Goal: Use online tool/utility: Utilize a website feature to perform a specific function

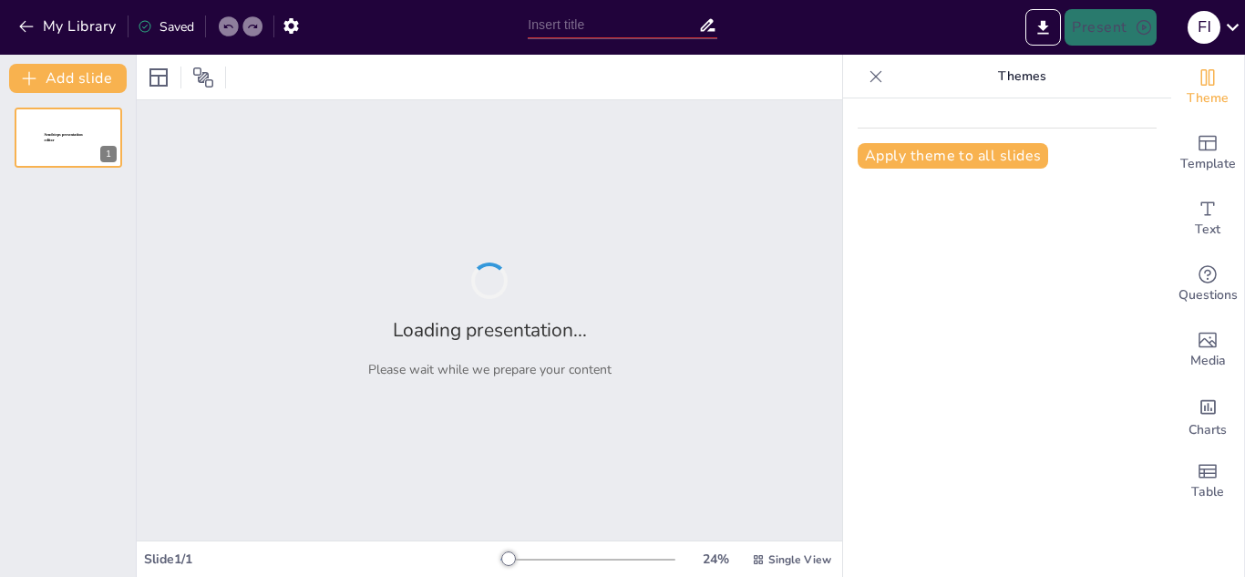
type input "Canva en el Entorno Laboral: Mejores Prácticas y Consejos"
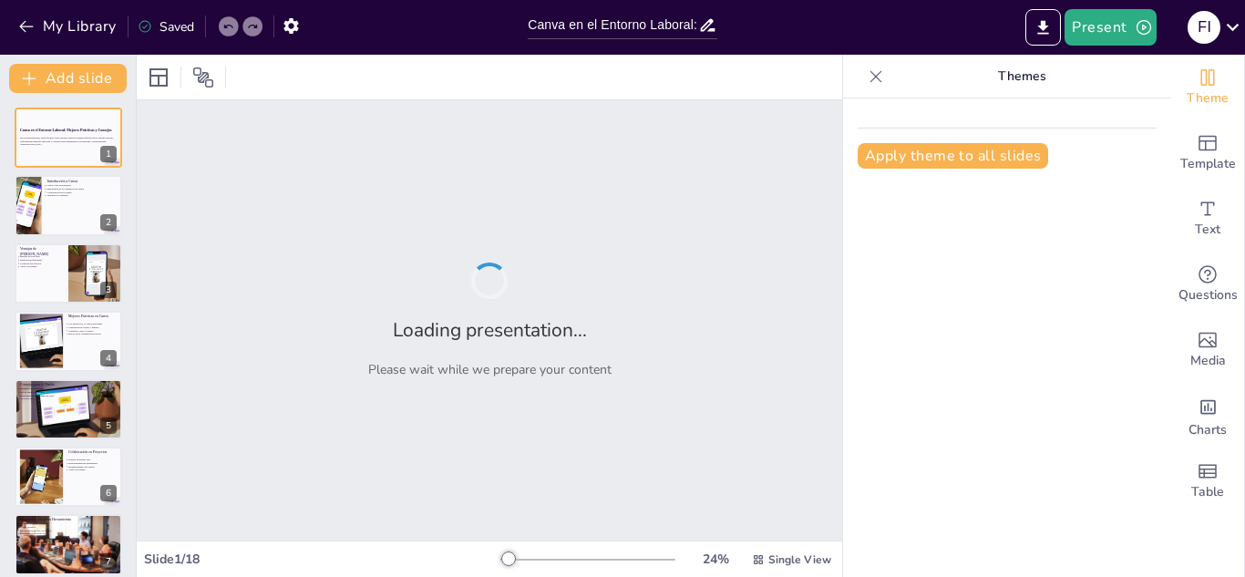
checkbox input "true"
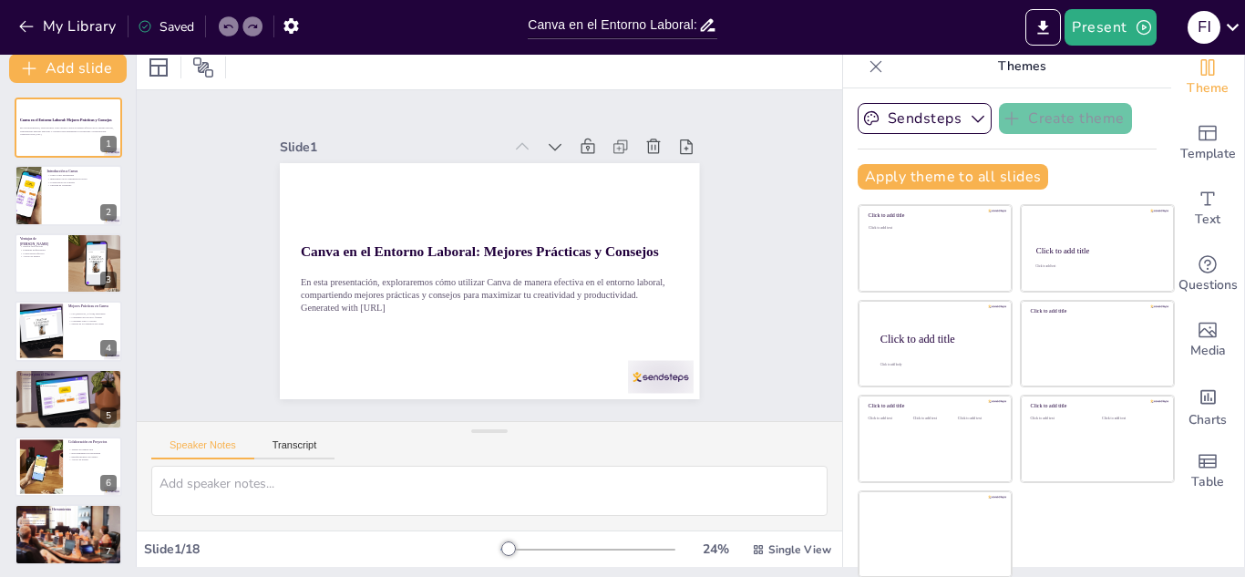
scroll to position [11, 0]
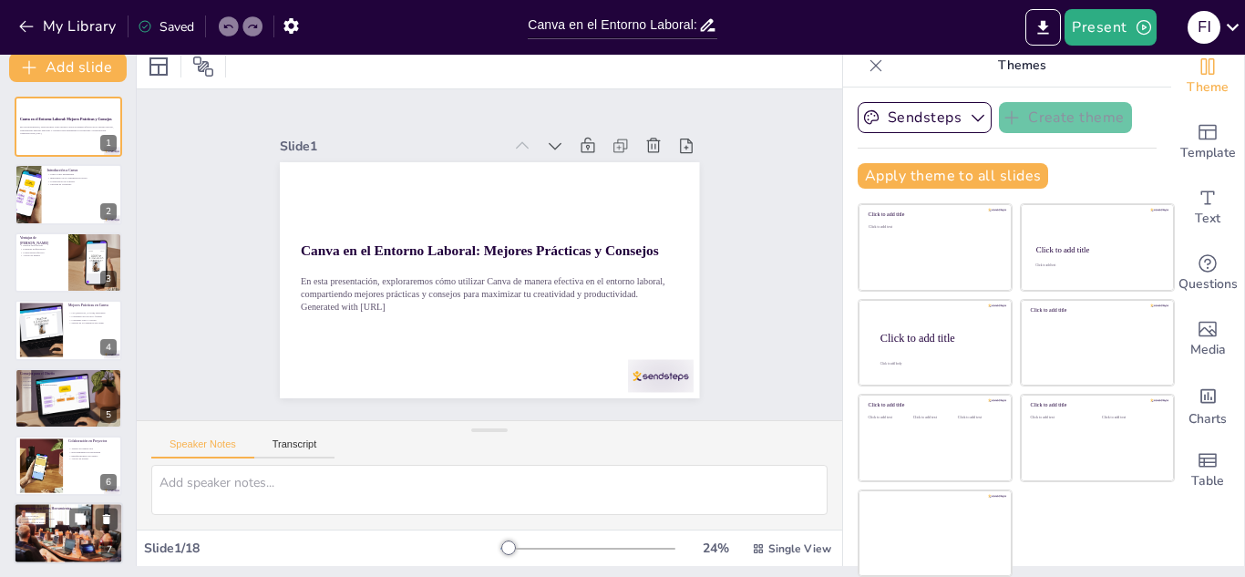
checkbox input "true"
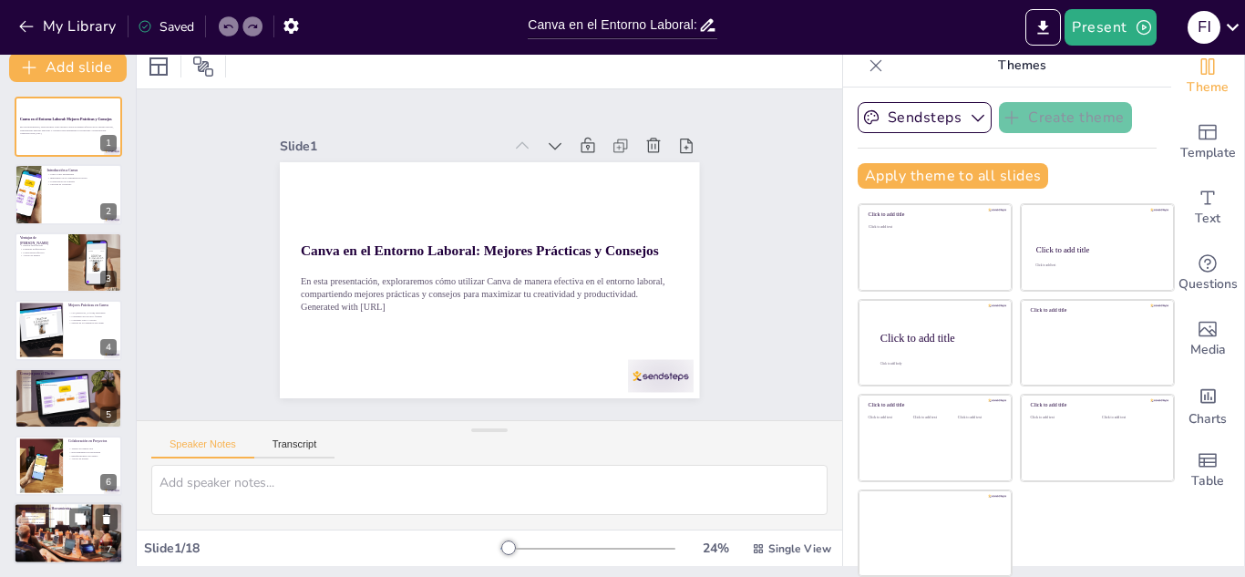
checkbox input "true"
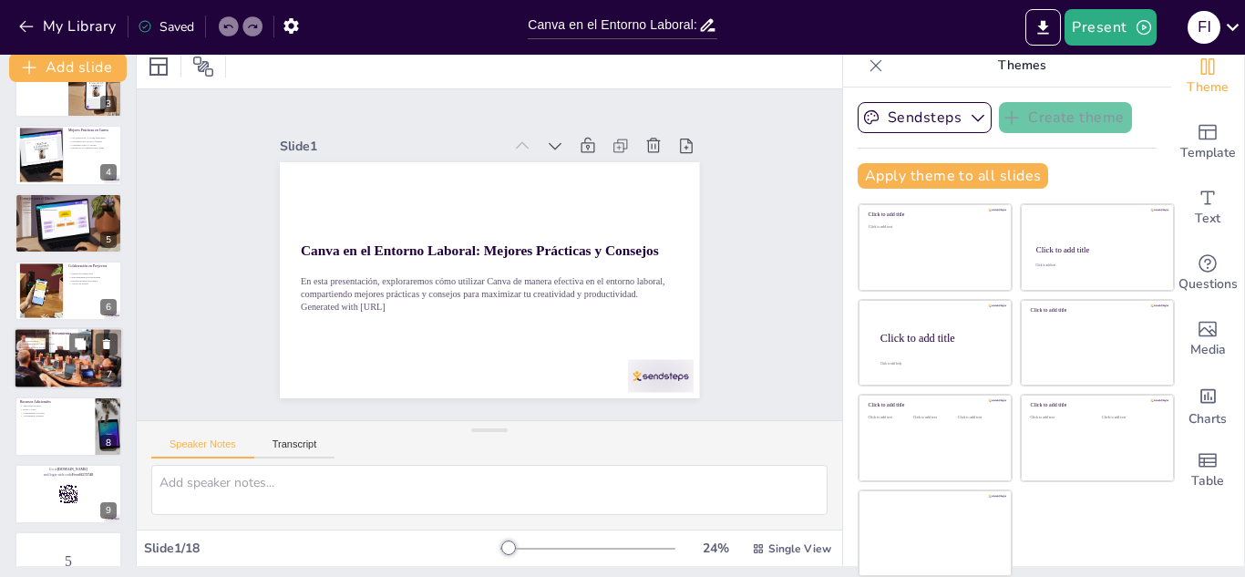
scroll to position [0, 0]
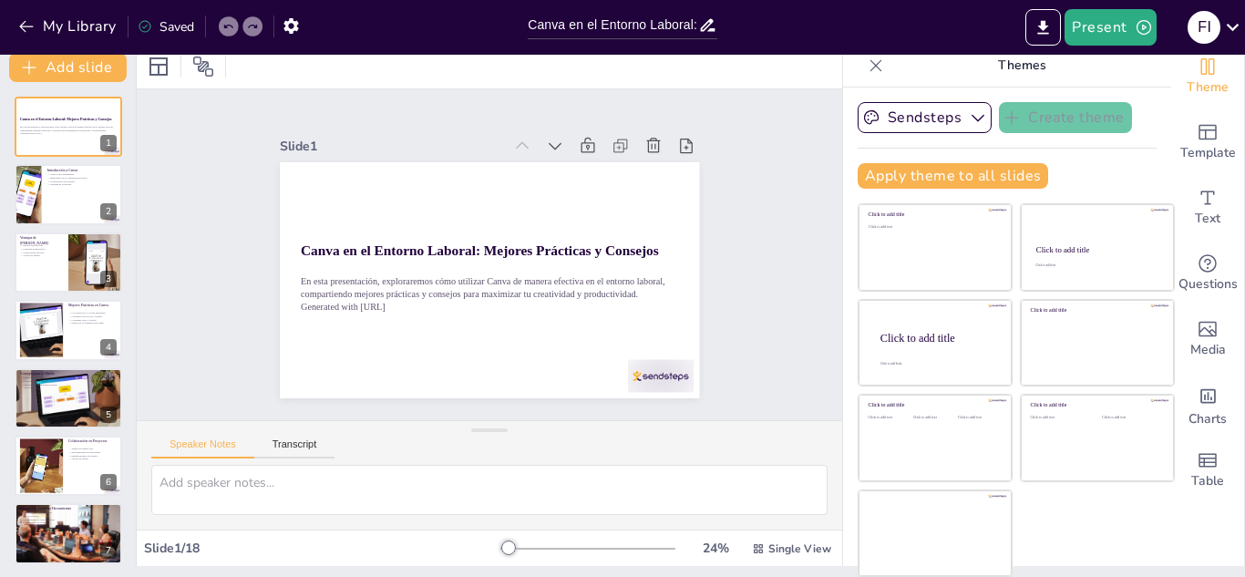
checkbox input "true"
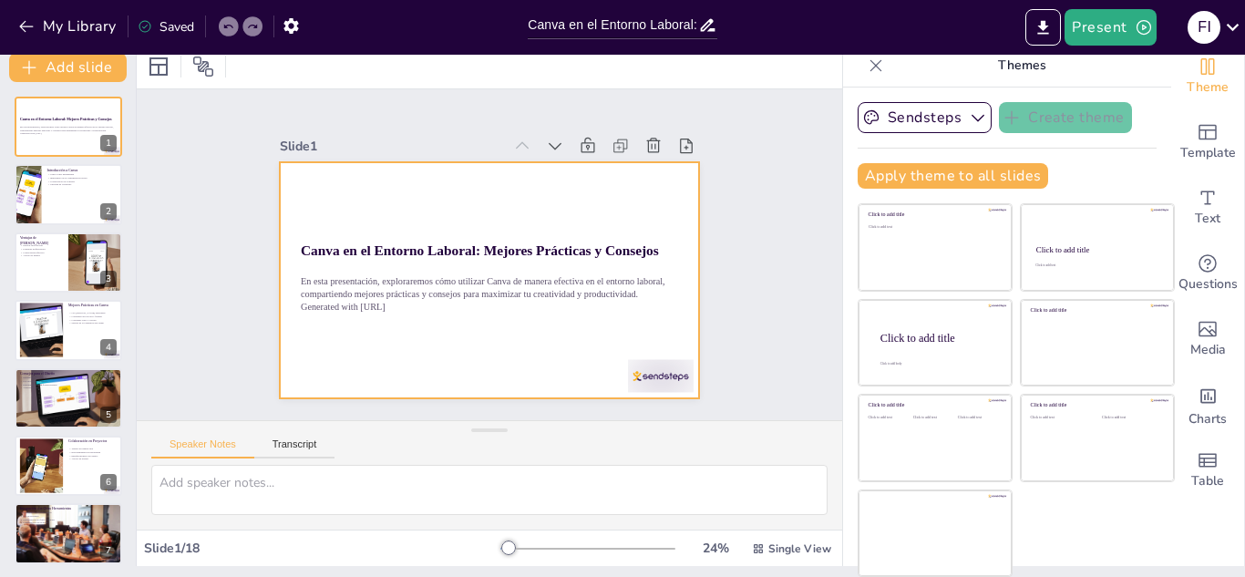
checkbox input "true"
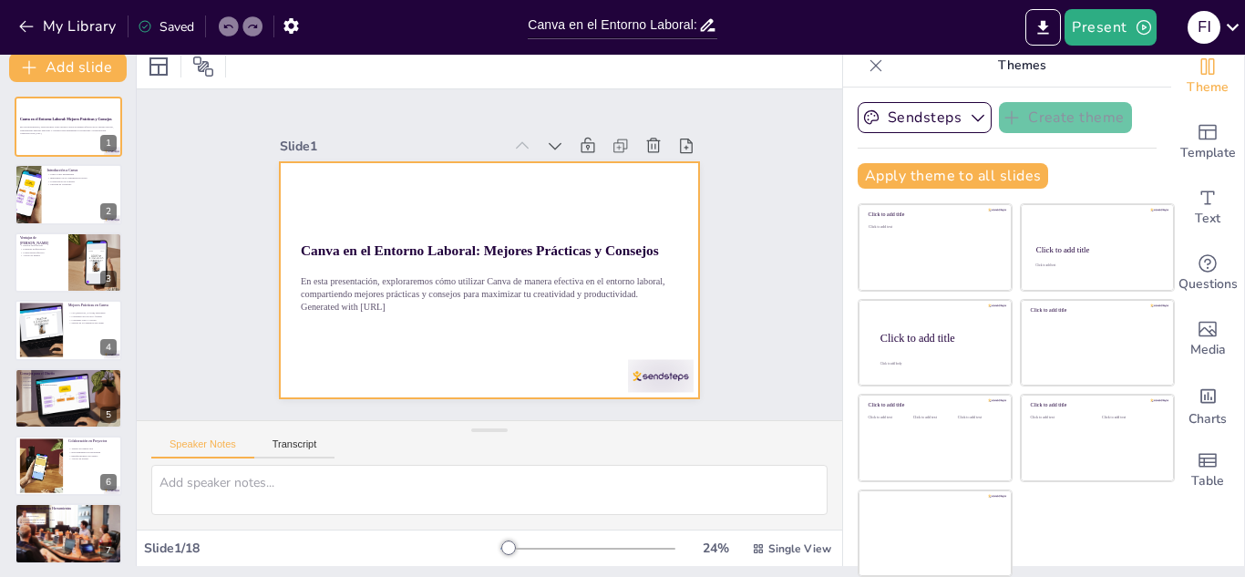
checkbox input "true"
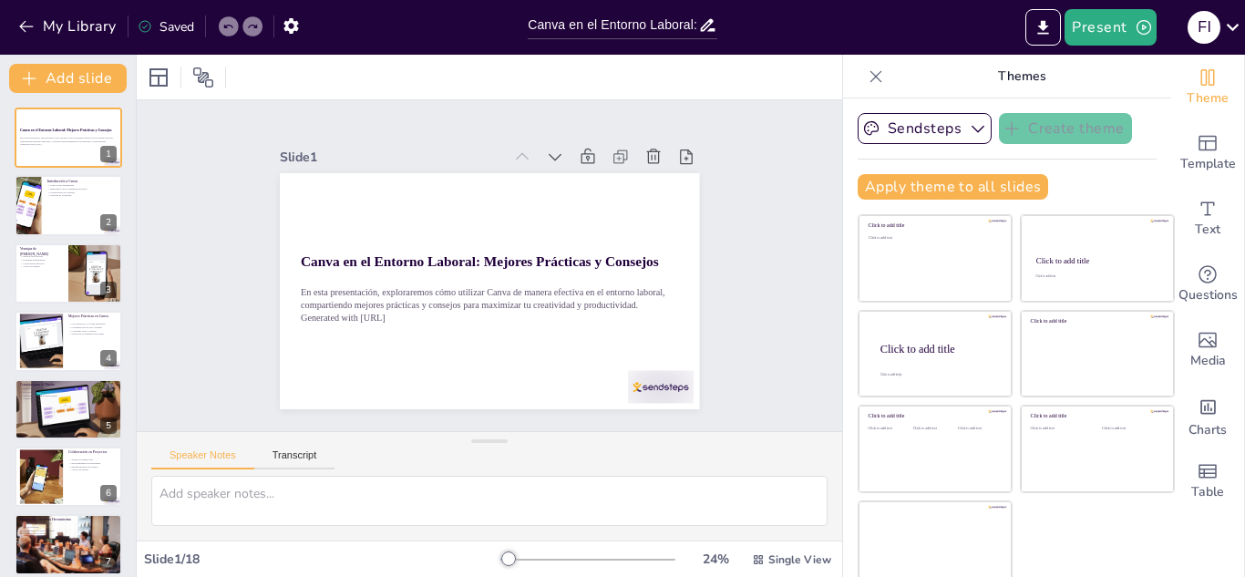
click at [176, 24] on div "Saved" at bounding box center [166, 26] width 57 height 17
click at [1049, 34] on icon "Export to PowerPoint" at bounding box center [1044, 27] width 11 height 14
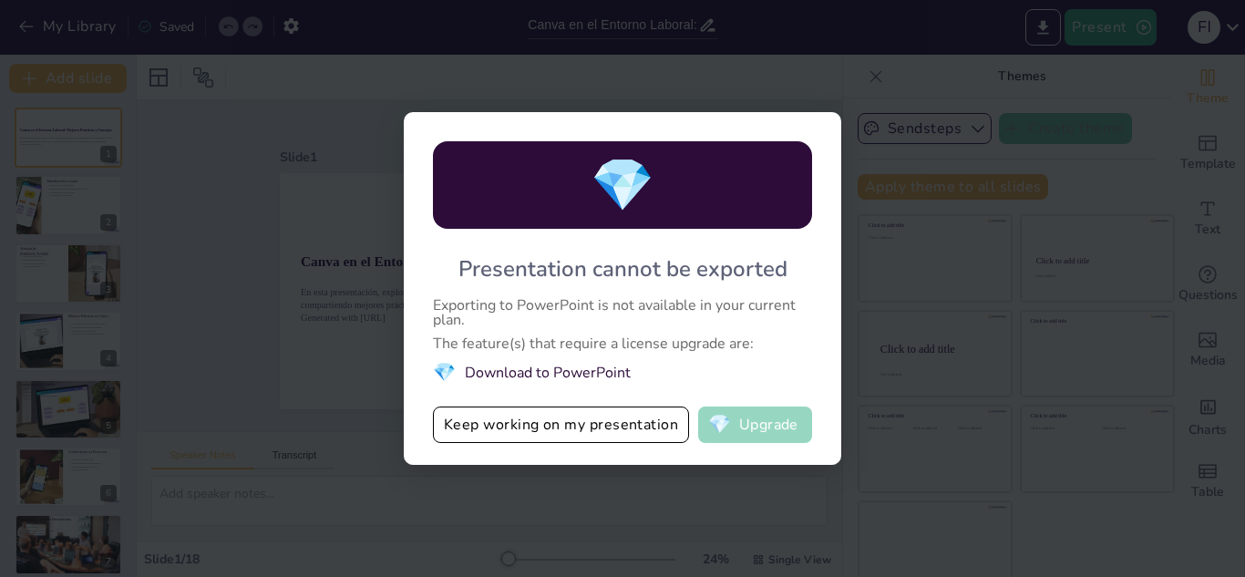
click at [754, 421] on button "💎 Upgrade" at bounding box center [755, 425] width 114 height 36
checkbox input "true"
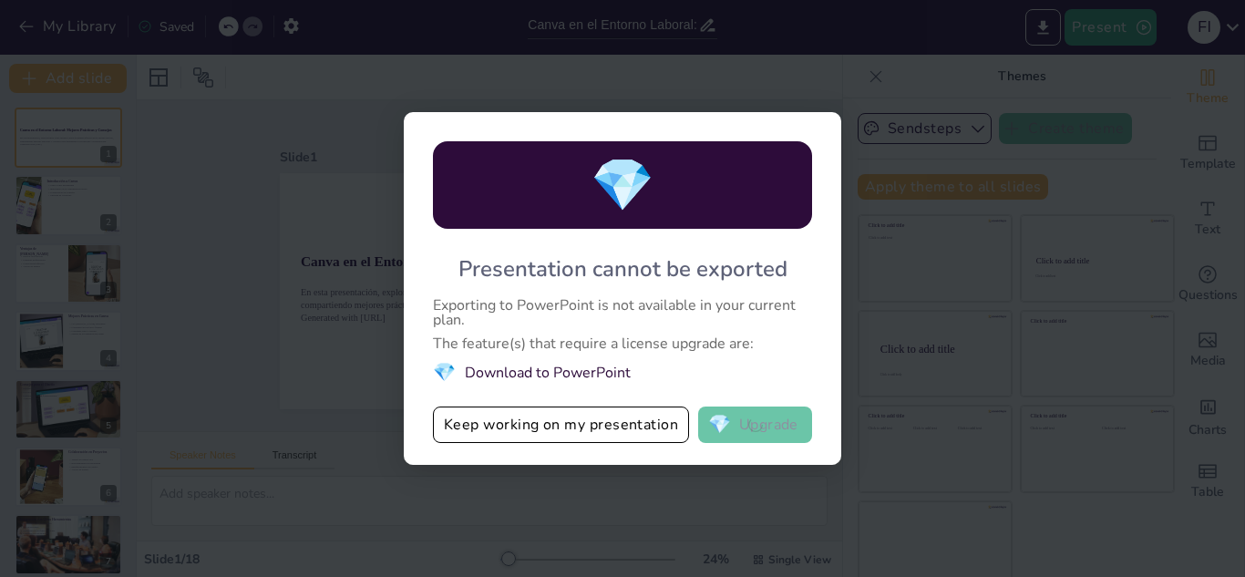
checkbox input "true"
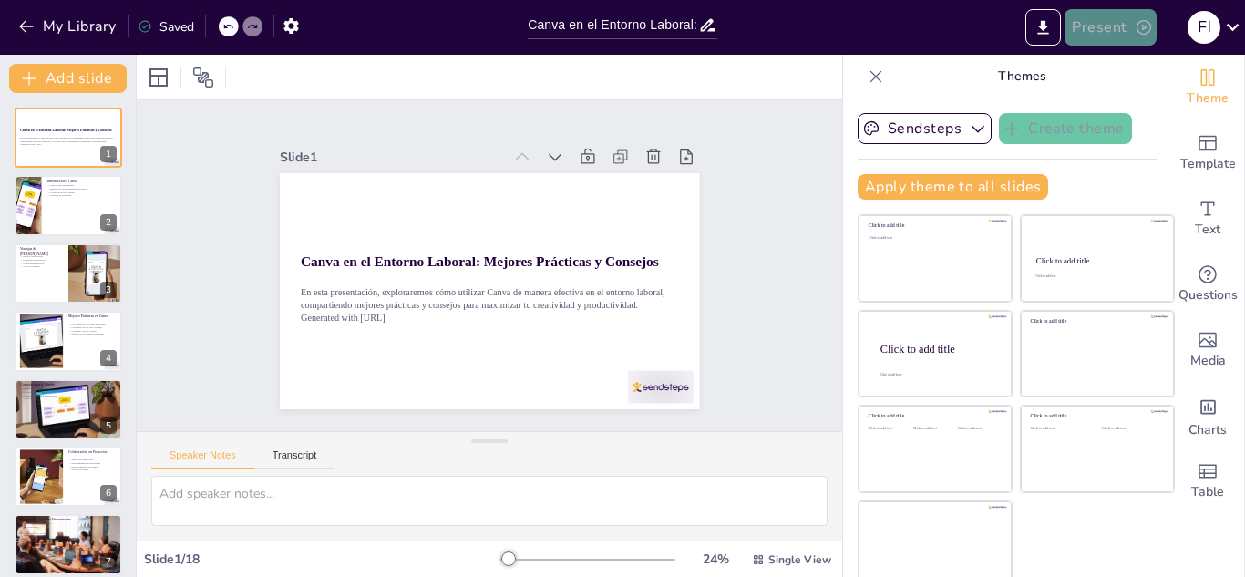
click at [1118, 27] on button "Present" at bounding box center [1110, 27] width 91 height 36
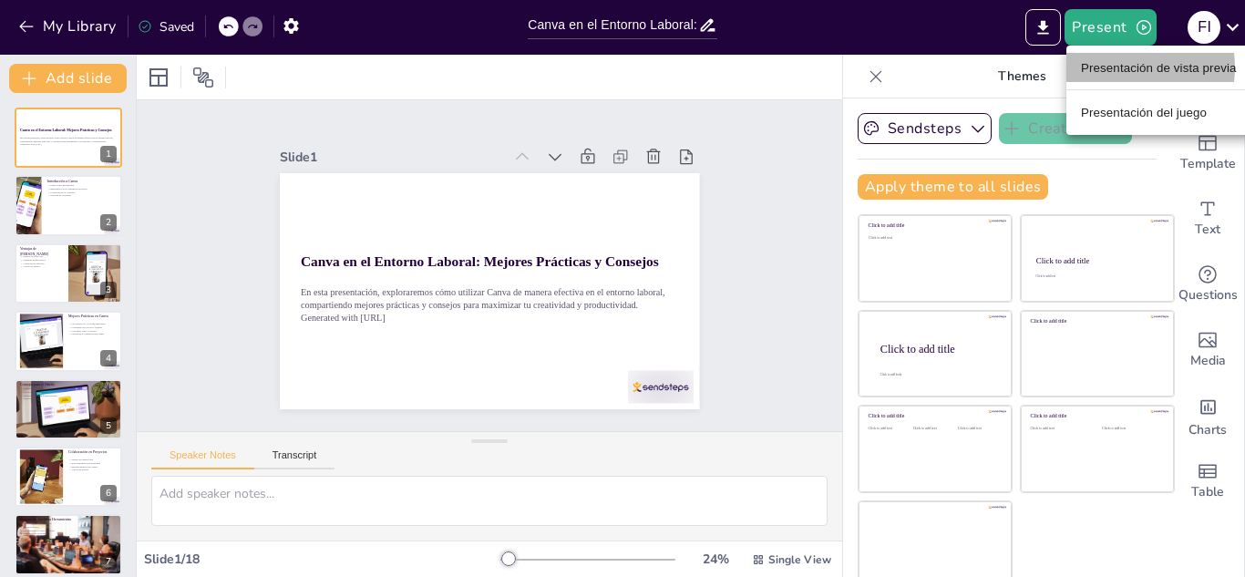
click at [1118, 67] on font "Presentación de vista previa" at bounding box center [1159, 68] width 156 height 14
